Goal: Transaction & Acquisition: Purchase product/service

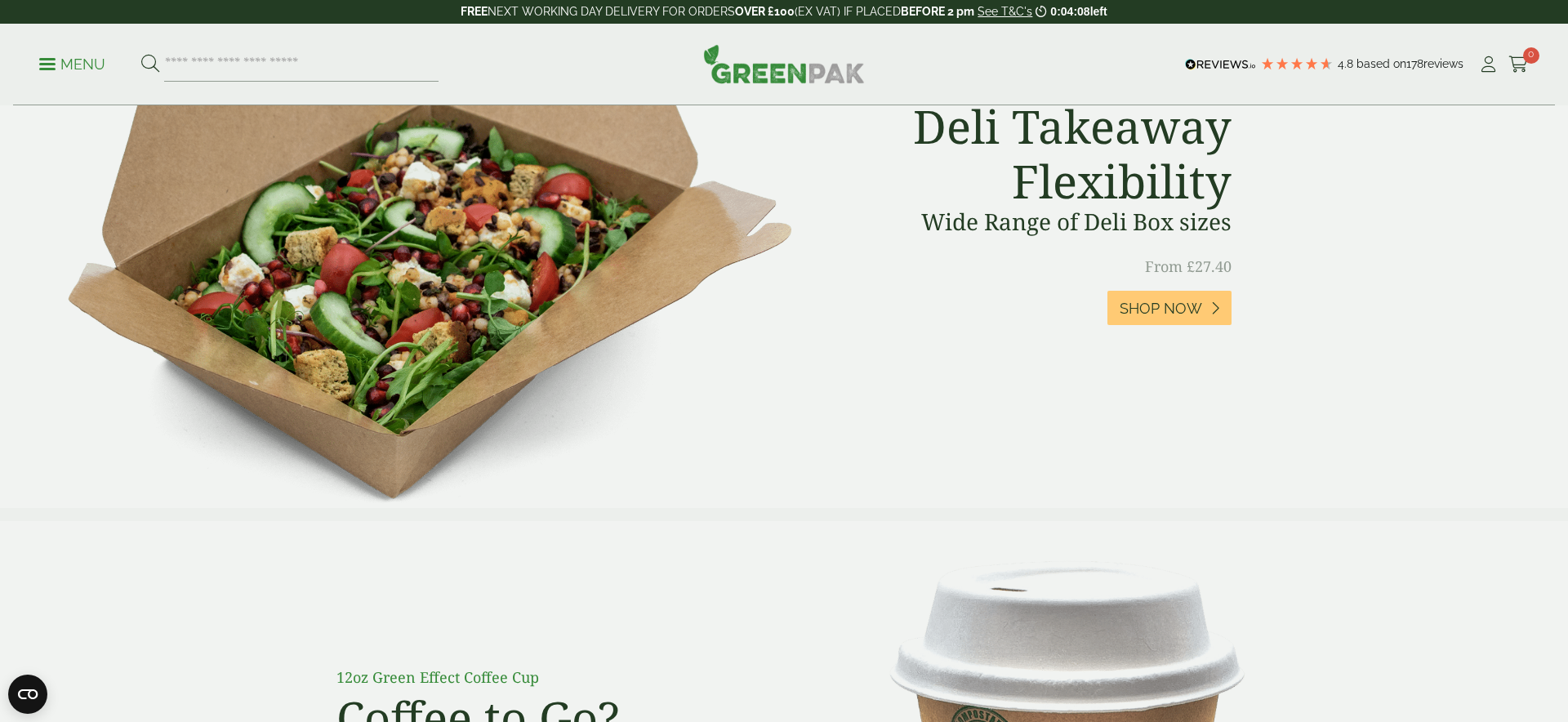
scroll to position [759, 0]
click at [1149, 302] on span "Shop Now" at bounding box center [1160, 308] width 82 height 18
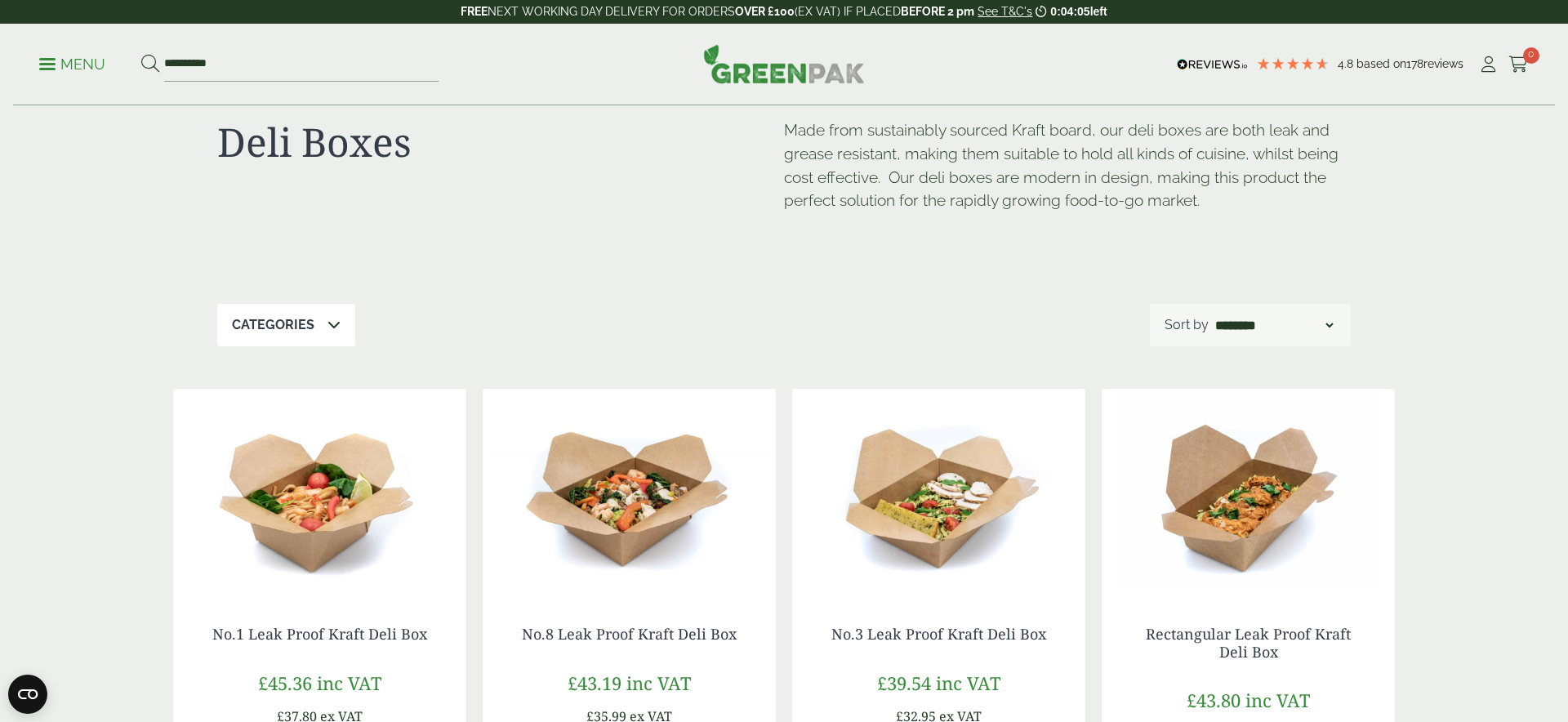
scroll to position [56, 0]
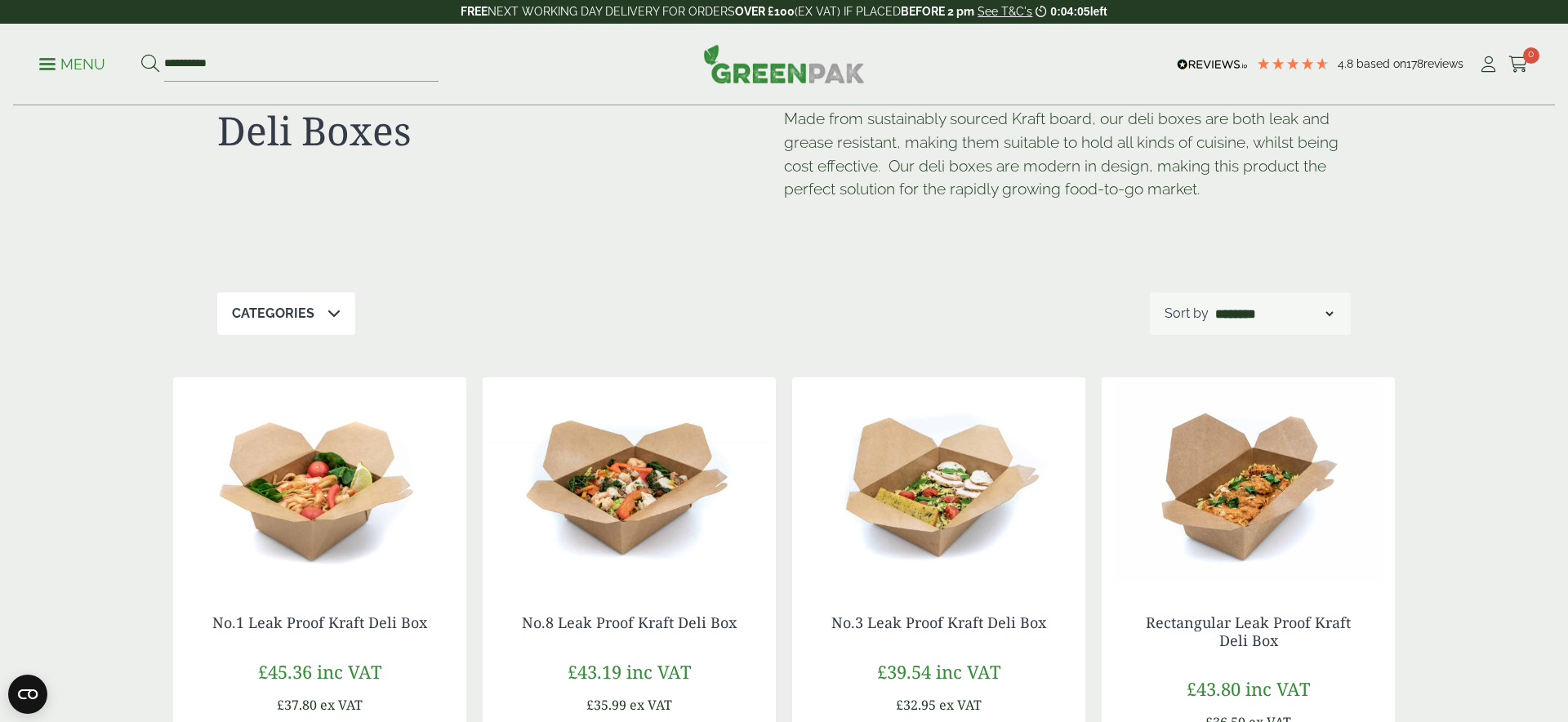
click at [376, 469] on img at bounding box center [319, 479] width 293 height 204
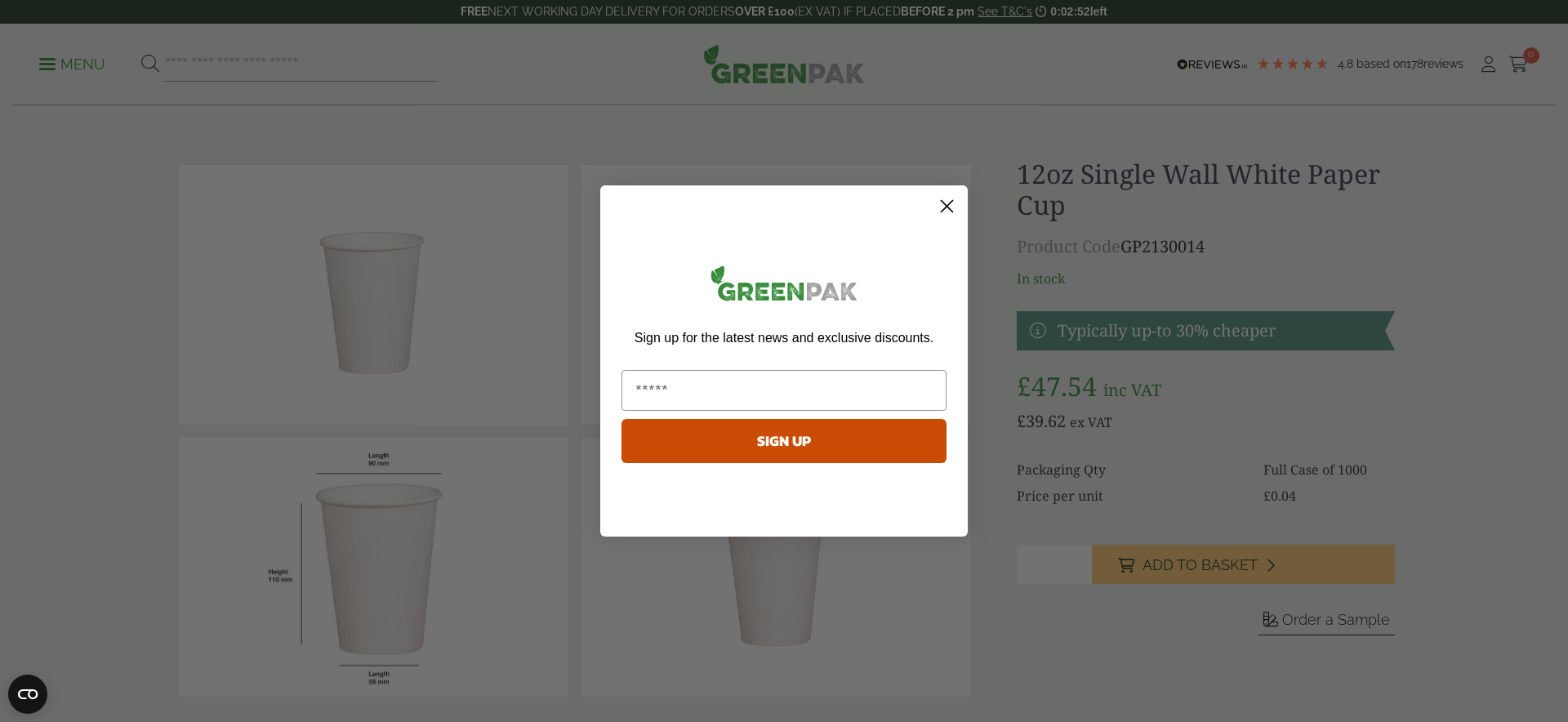
click at [953, 204] on circle "Close dialog" at bounding box center [947, 206] width 27 height 27
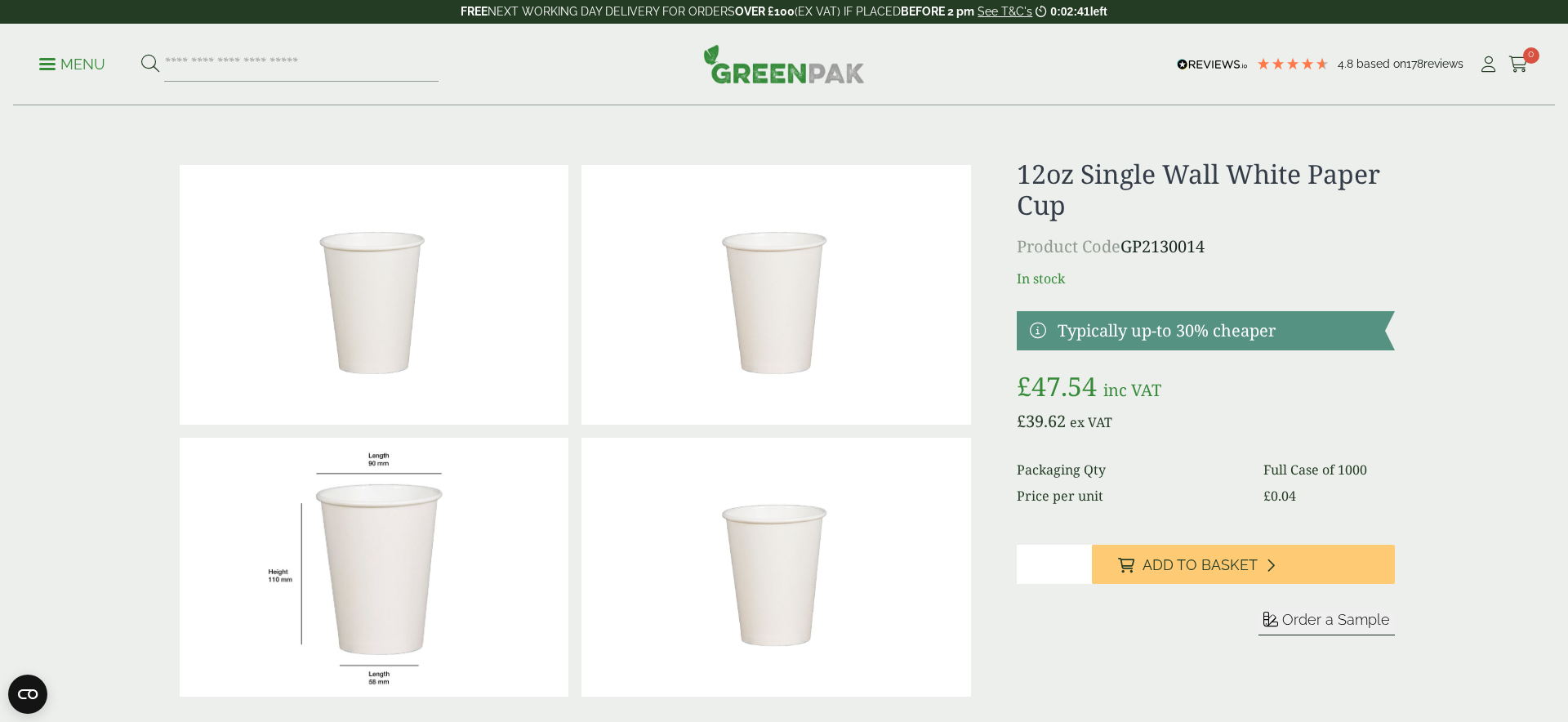
click at [987, 443] on div "£" at bounding box center [784, 431] width 1241 height 545
